Goal: Task Accomplishment & Management: Manage account settings

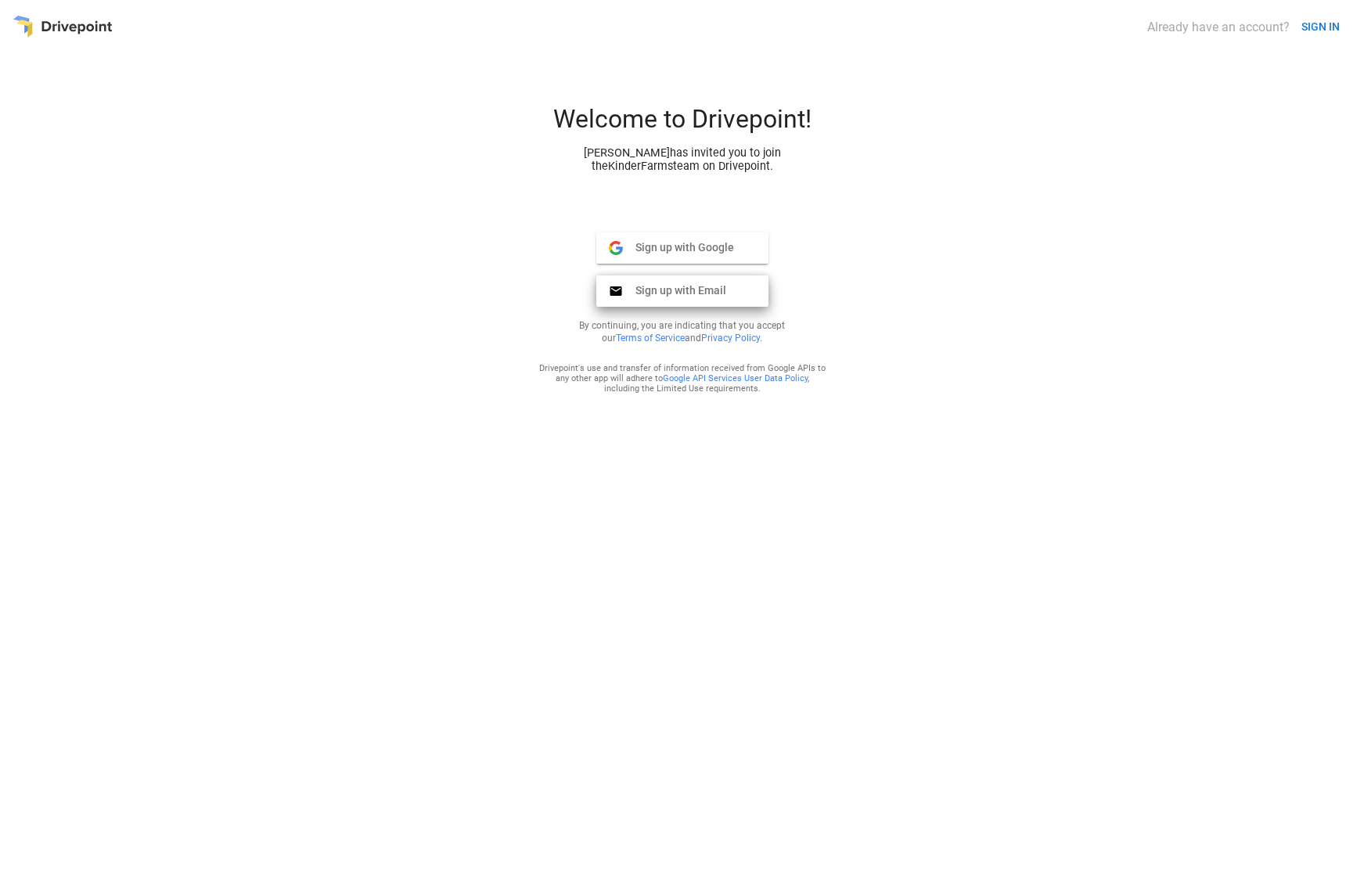
click at [712, 285] on span "Sign up with Email" at bounding box center [674, 290] width 104 height 14
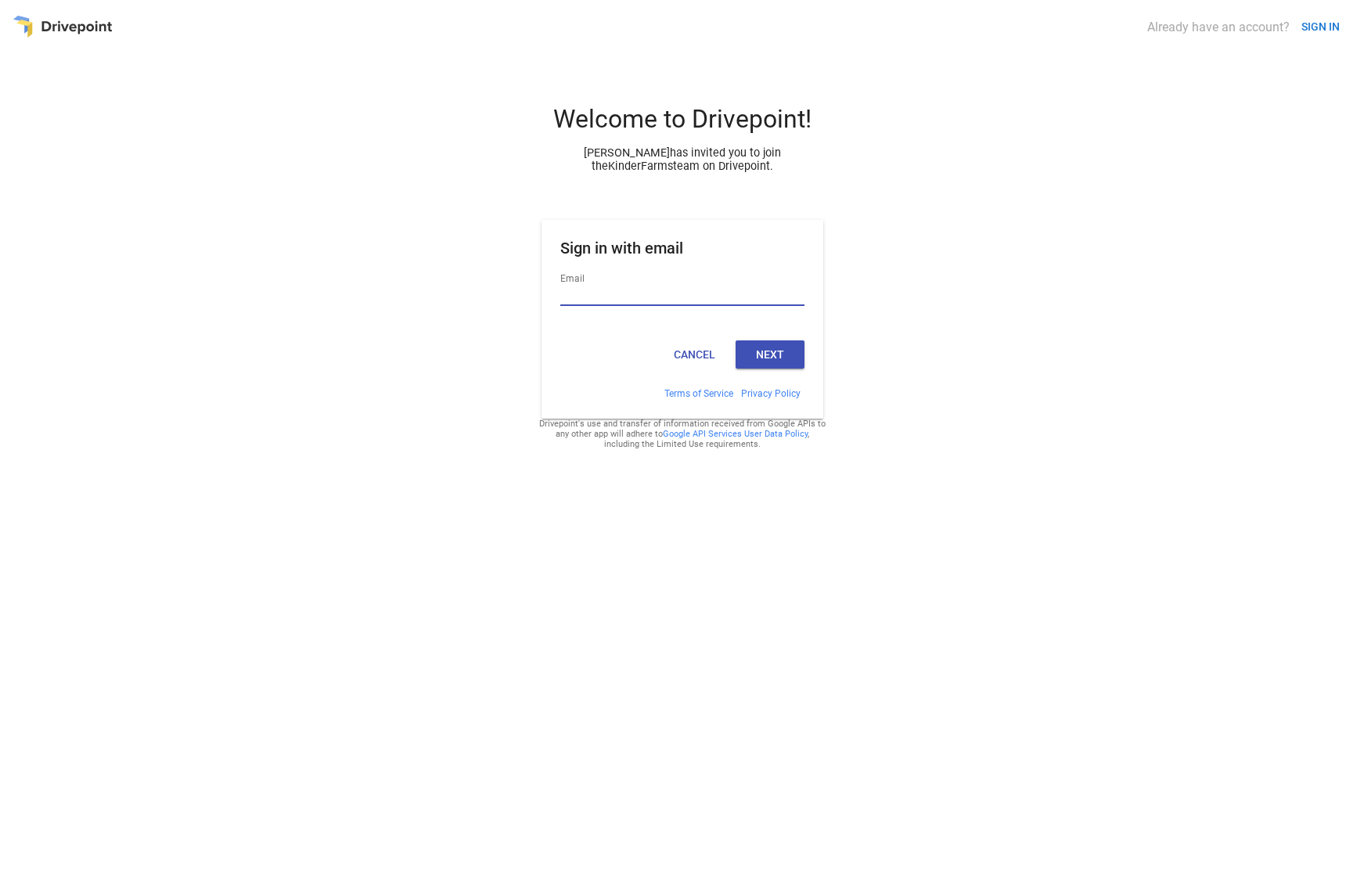
type input "**********"
click at [769, 354] on button "Next" at bounding box center [769, 355] width 69 height 28
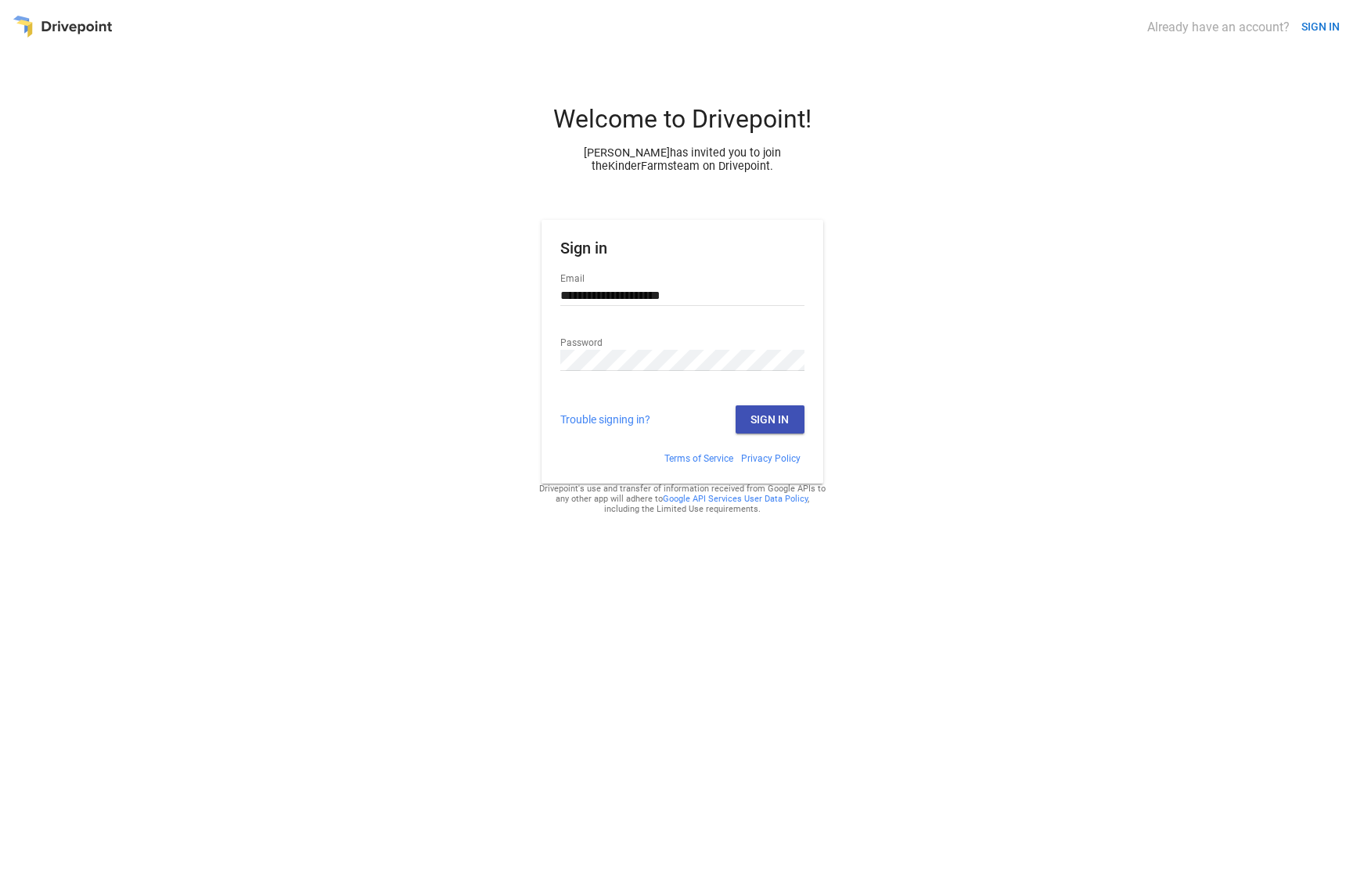
click at [769, 415] on button "Sign In" at bounding box center [769, 420] width 69 height 28
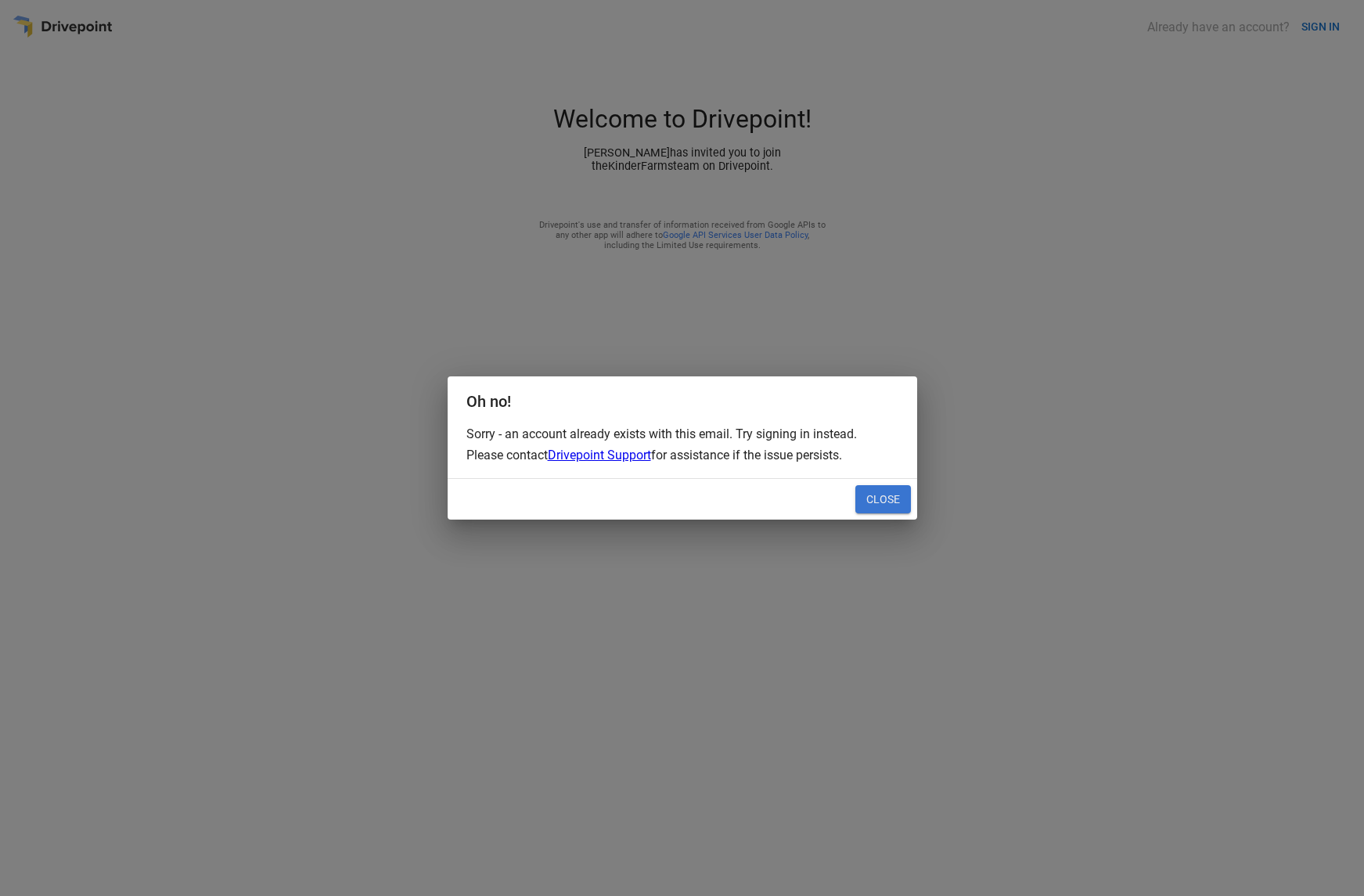
click at [900, 505] on button "Close" at bounding box center [883, 500] width 55 height 28
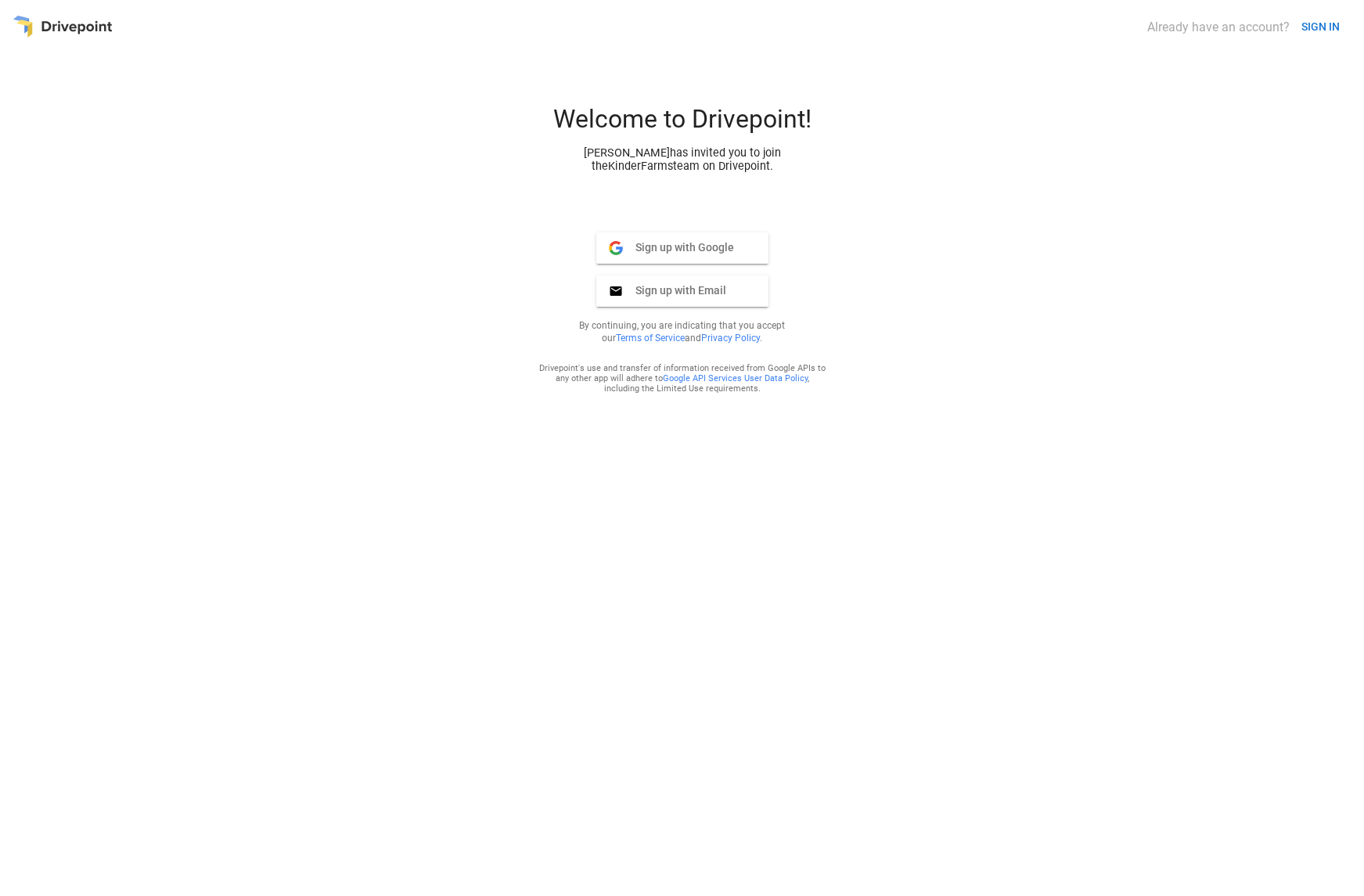
click at [1319, 21] on button "SIGN IN" at bounding box center [1321, 27] width 51 height 29
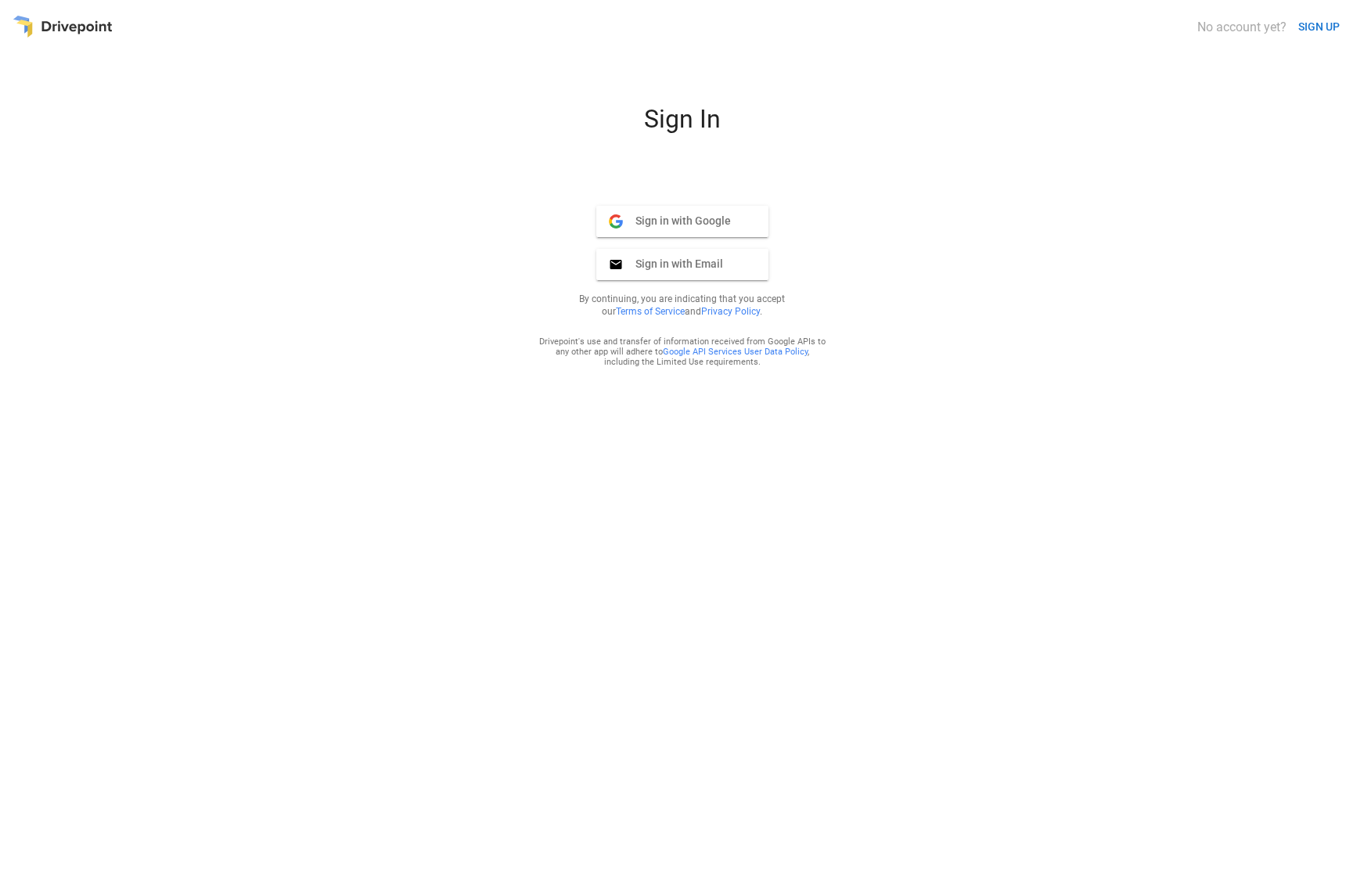
click at [668, 268] on span "Sign in with Email" at bounding box center [673, 264] width 100 height 14
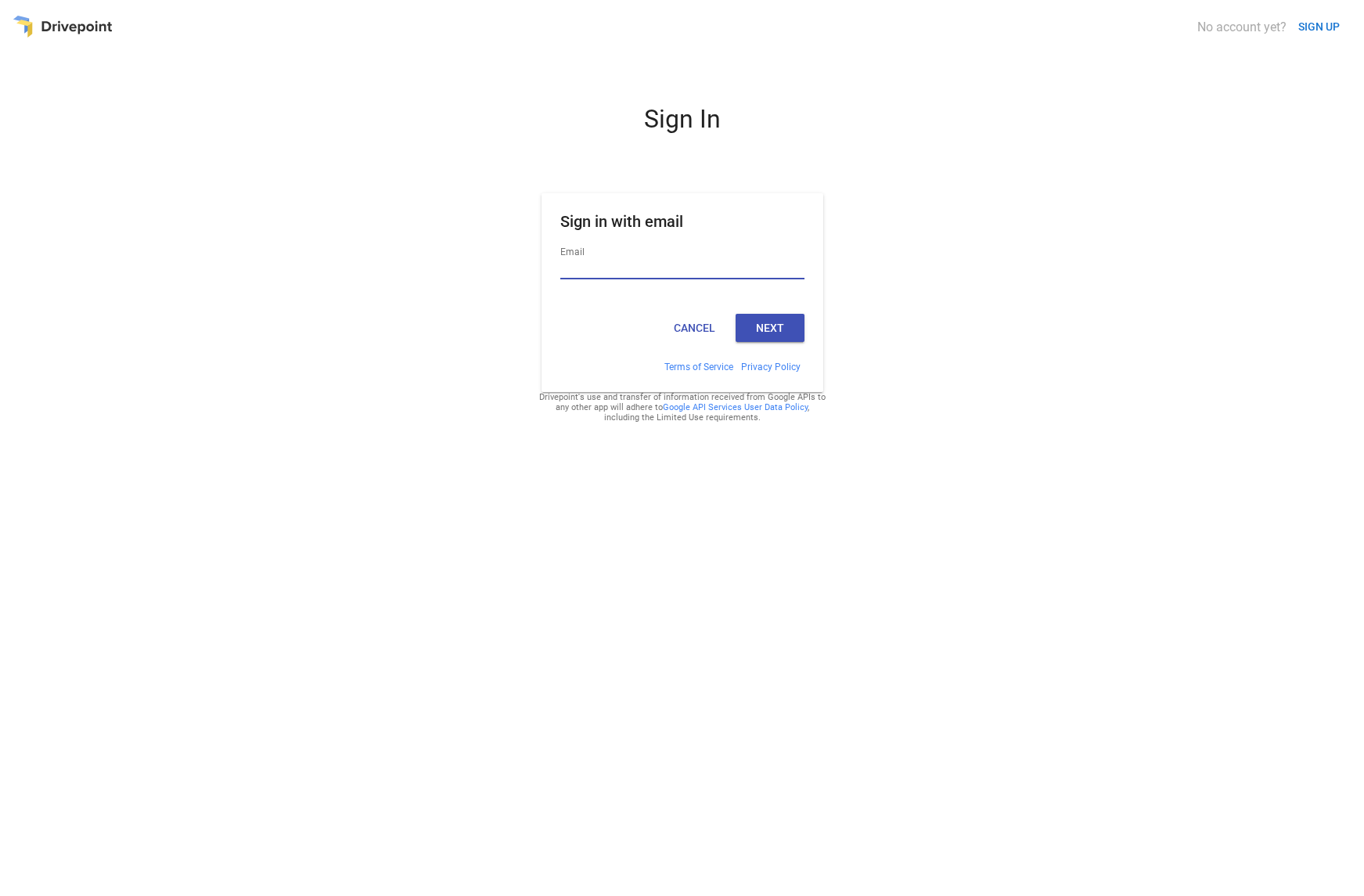
type input "**********"
click at [768, 335] on button "Next" at bounding box center [769, 328] width 69 height 28
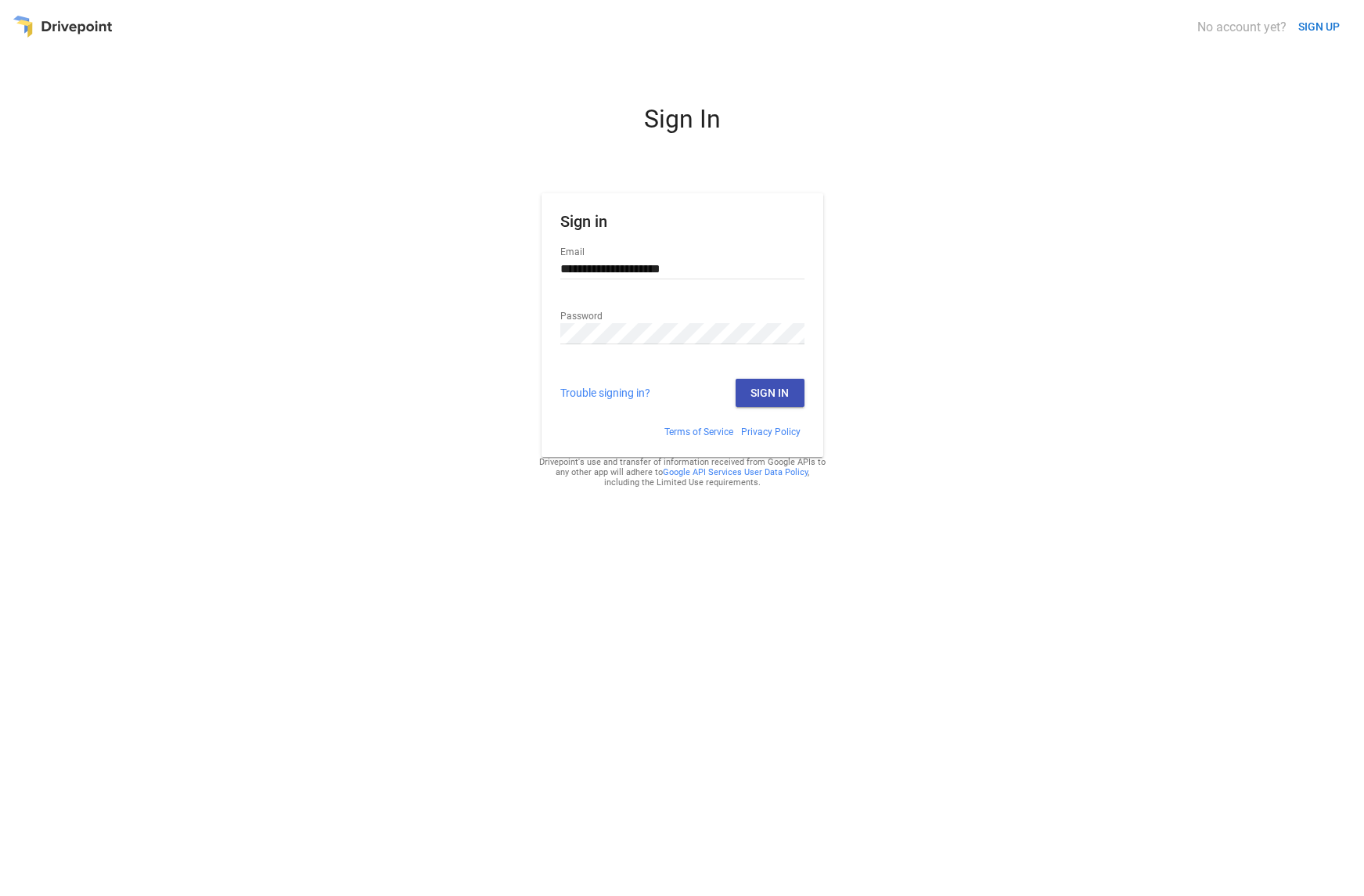
click at [770, 395] on button "Sign In" at bounding box center [769, 393] width 69 height 28
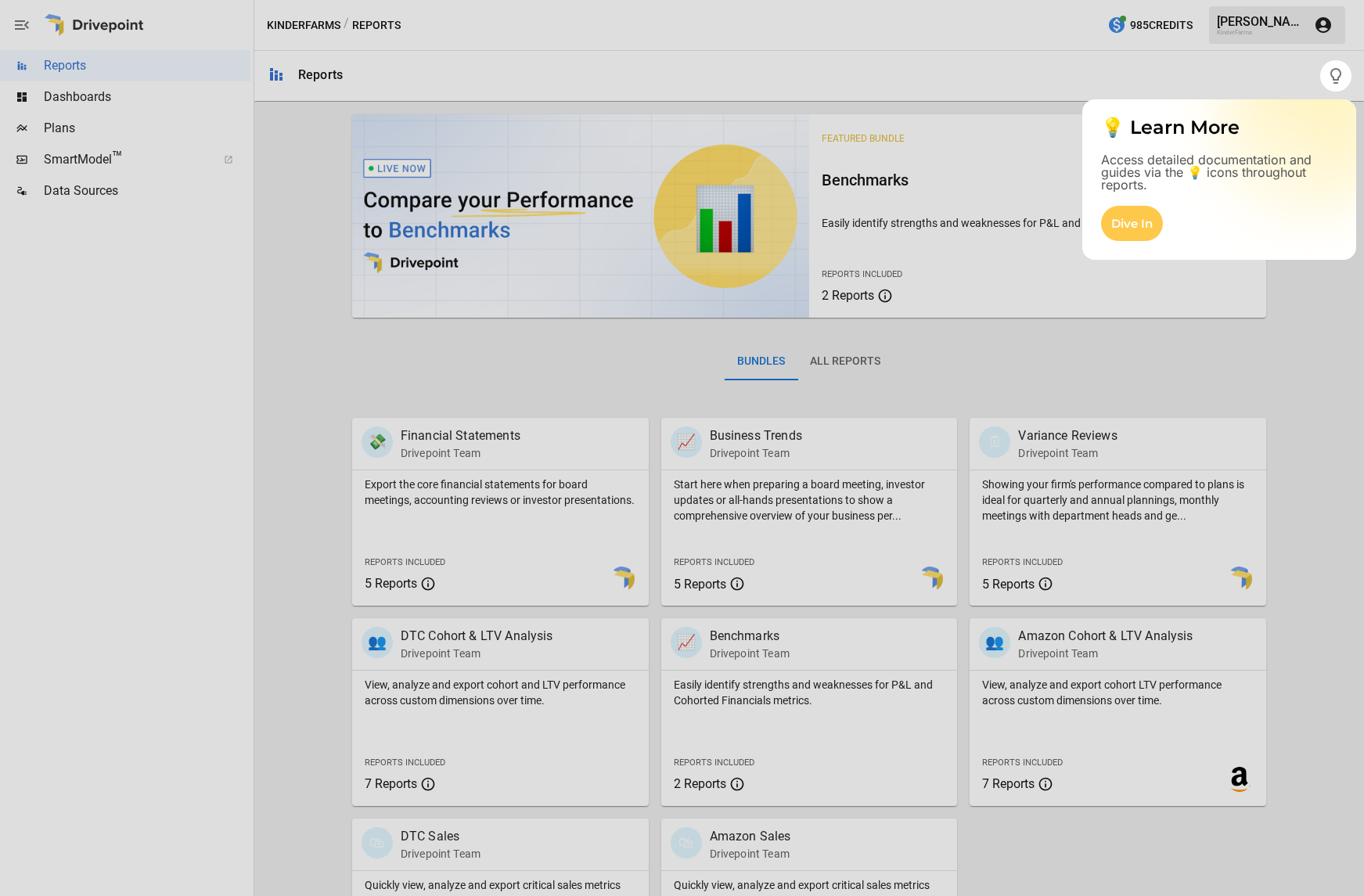
click at [1223, 396] on div at bounding box center [682, 493] width 1364 height 804
click at [285, 259] on div at bounding box center [682, 493] width 1364 height 804
click at [96, 157] on div at bounding box center [682, 493] width 1364 height 804
click at [1134, 225] on div "Dive In" at bounding box center [1132, 223] width 62 height 36
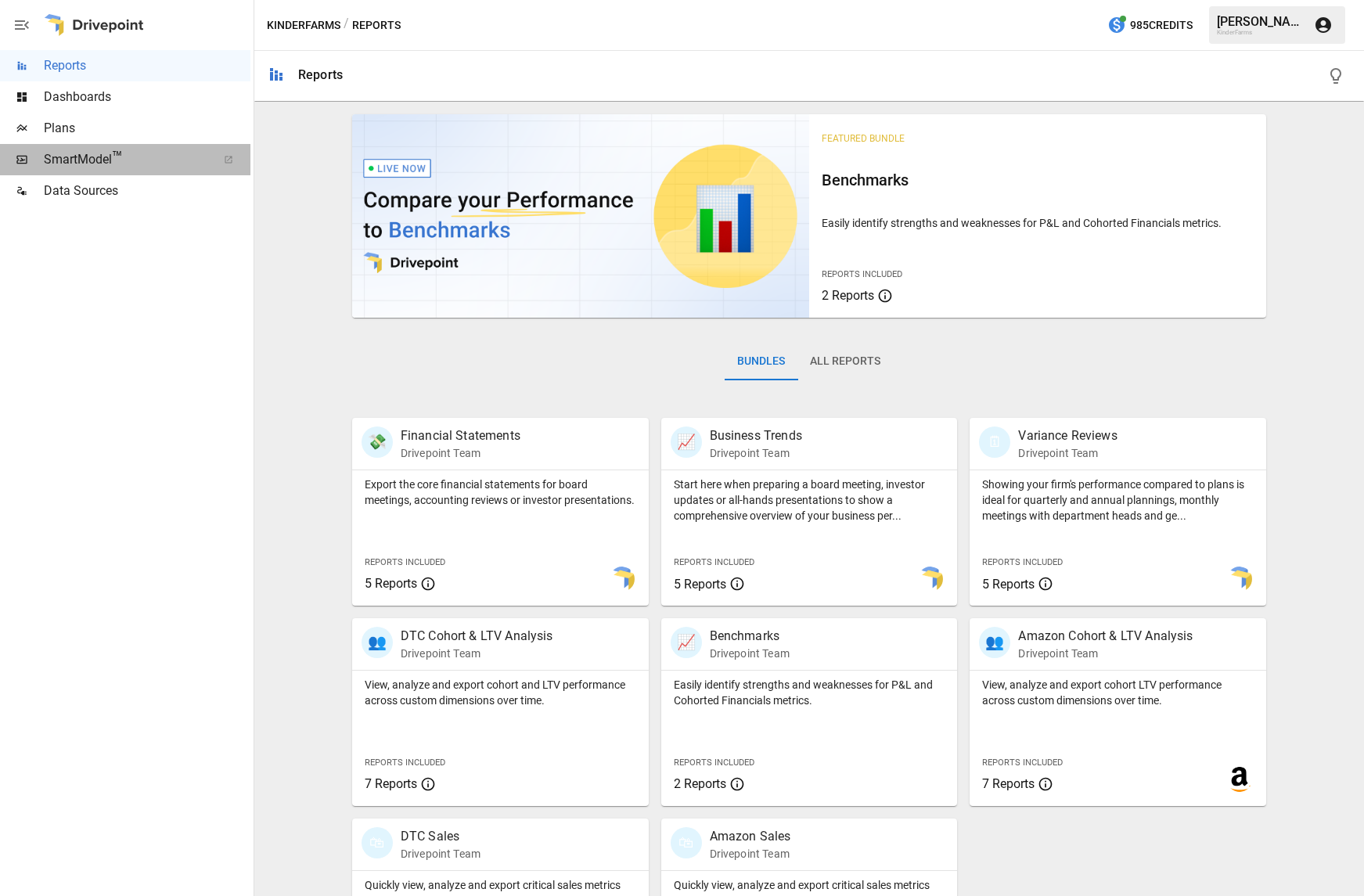
click at [234, 157] on div at bounding box center [228, 160] width 43 height 9
